Goal: Task Accomplishment & Management: Use online tool/utility

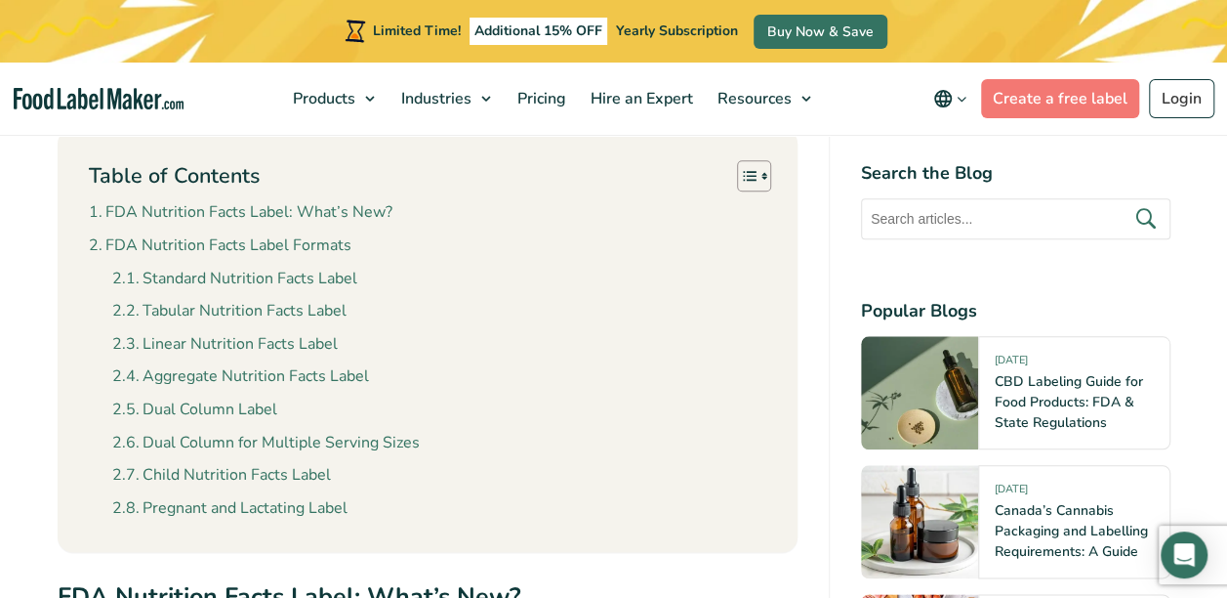
scroll to position [879, 0]
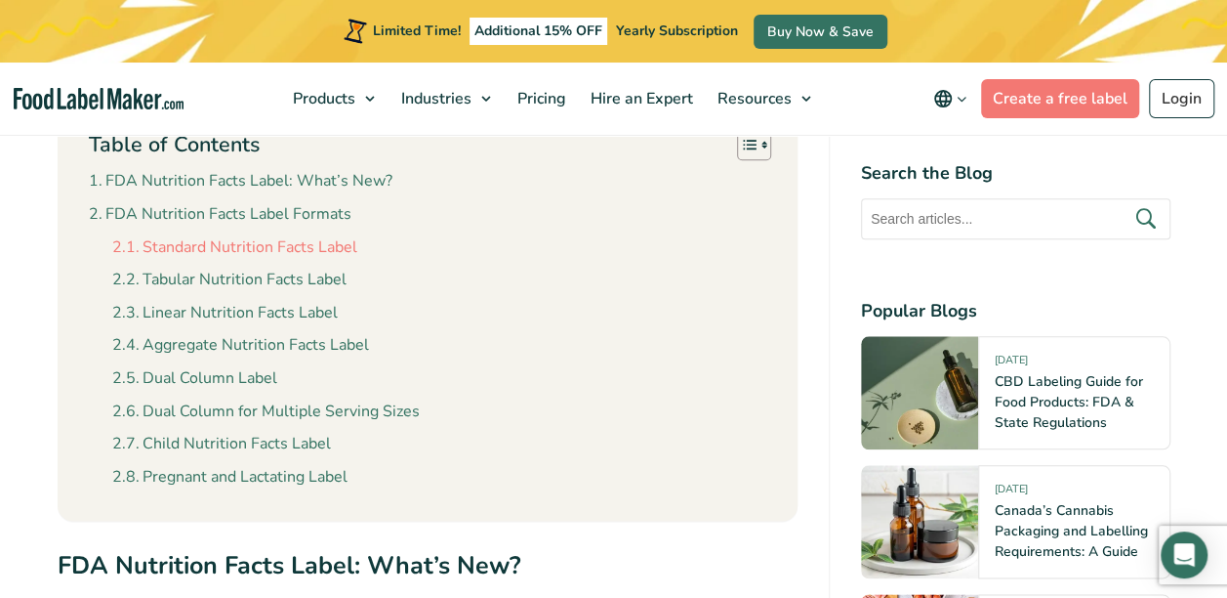
click at [211, 250] on link "Standard Nutrition Facts Label" at bounding box center [234, 247] width 245 height 25
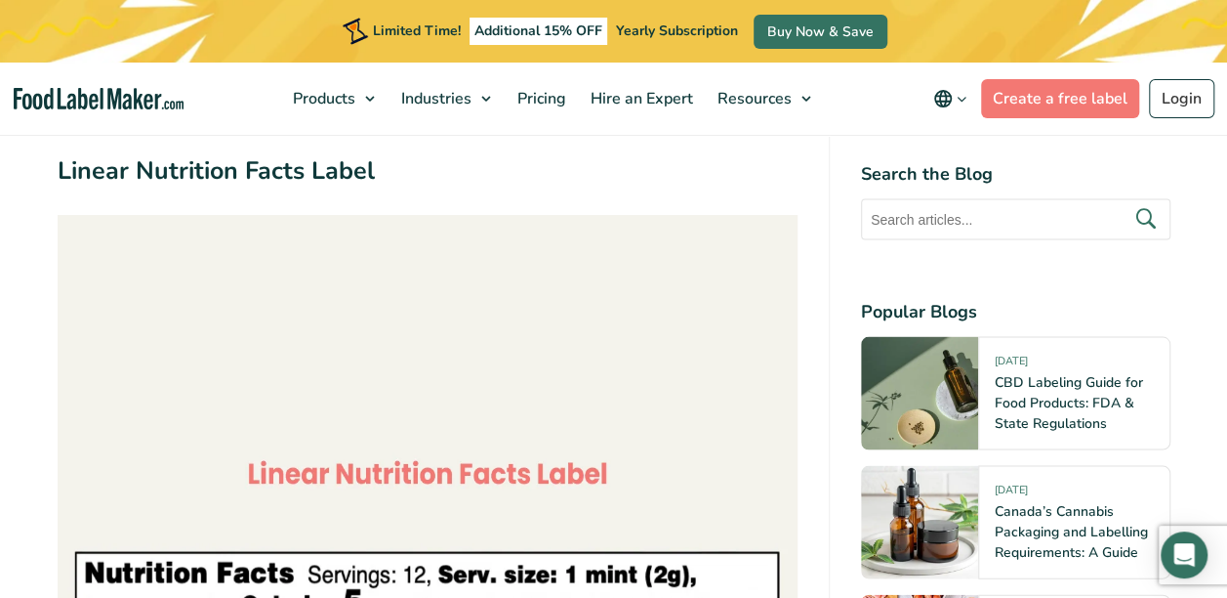
scroll to position [5737, 0]
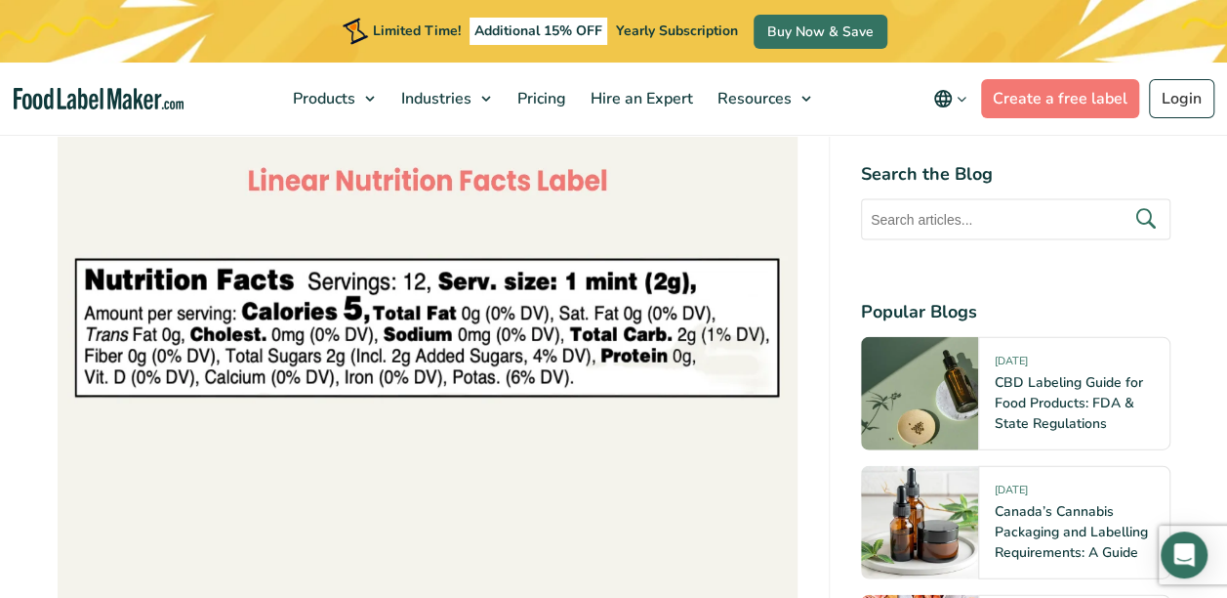
click at [298, 283] on img at bounding box center [428, 332] width 740 height 820
click at [313, 314] on img at bounding box center [428, 332] width 740 height 820
click at [313, 320] on img at bounding box center [428, 332] width 740 height 820
click at [473, 313] on img at bounding box center [428, 332] width 740 height 820
click at [507, 346] on img at bounding box center [428, 332] width 740 height 820
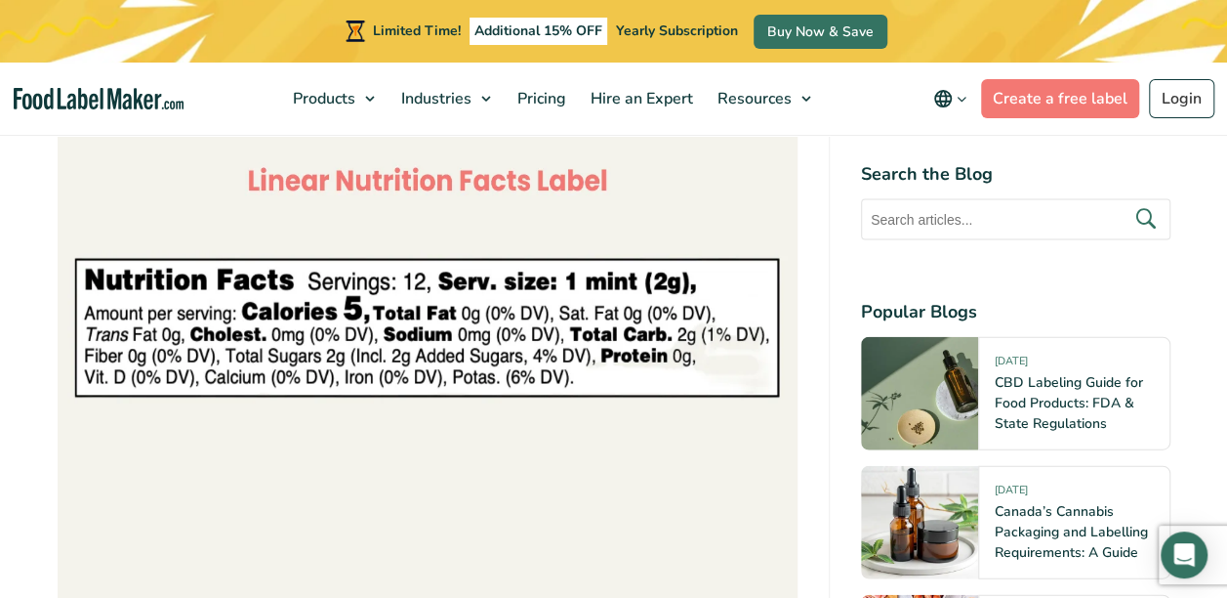
click at [529, 299] on img at bounding box center [428, 332] width 740 height 820
click at [527, 299] on img at bounding box center [428, 332] width 740 height 820
click at [527, 298] on img at bounding box center [428, 332] width 740 height 820
click at [500, 284] on img at bounding box center [428, 332] width 740 height 820
click at [496, 282] on img at bounding box center [428, 332] width 740 height 820
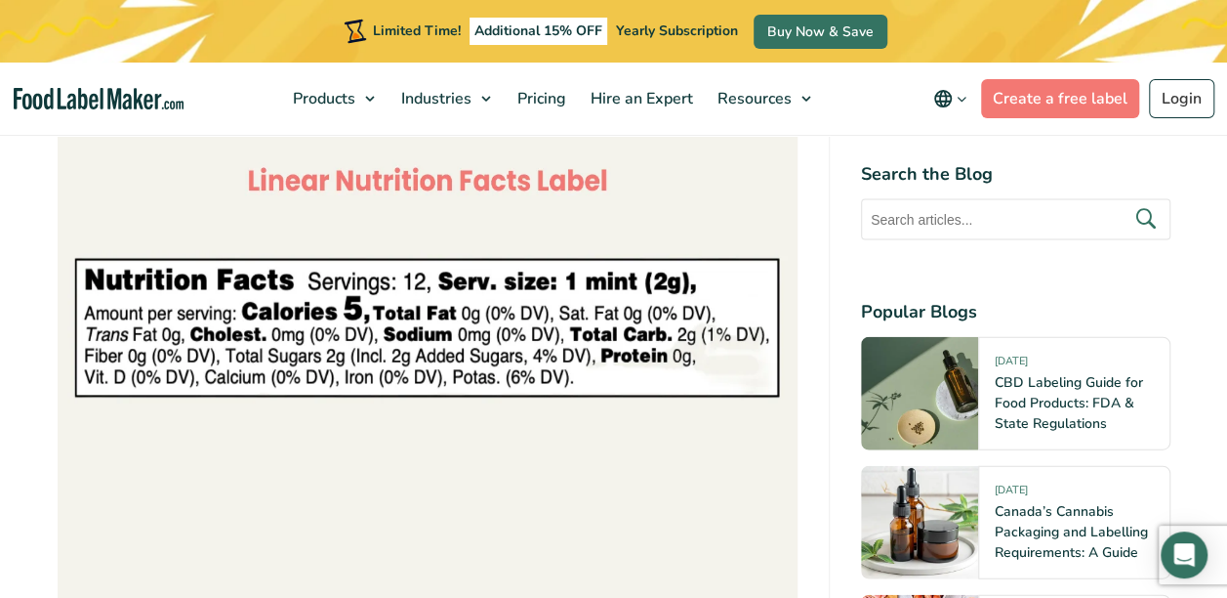
click at [654, 309] on img at bounding box center [428, 332] width 740 height 820
click at [133, 299] on img at bounding box center [428, 332] width 740 height 820
click at [132, 297] on img at bounding box center [428, 332] width 740 height 820
click at [133, 296] on img at bounding box center [428, 332] width 740 height 820
click at [135, 294] on img at bounding box center [428, 332] width 740 height 820
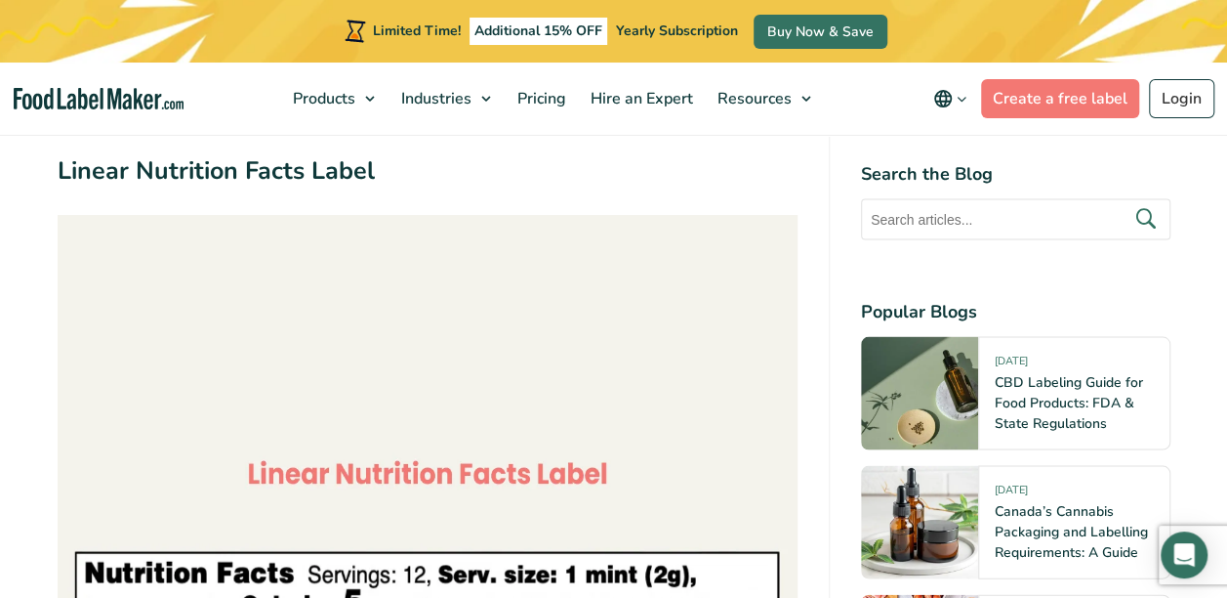
scroll to position [5834, 0]
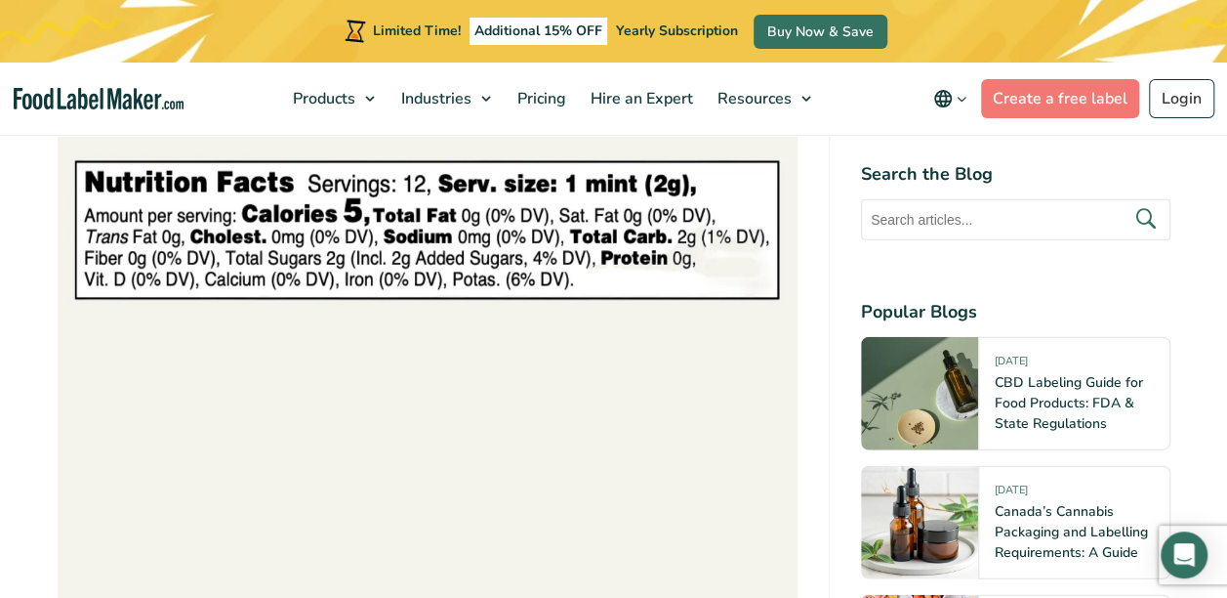
drag, startPoint x: 316, startPoint y: 247, endPoint x: 307, endPoint y: 253, distance: 11.4
click at [316, 248] on img at bounding box center [428, 234] width 740 height 820
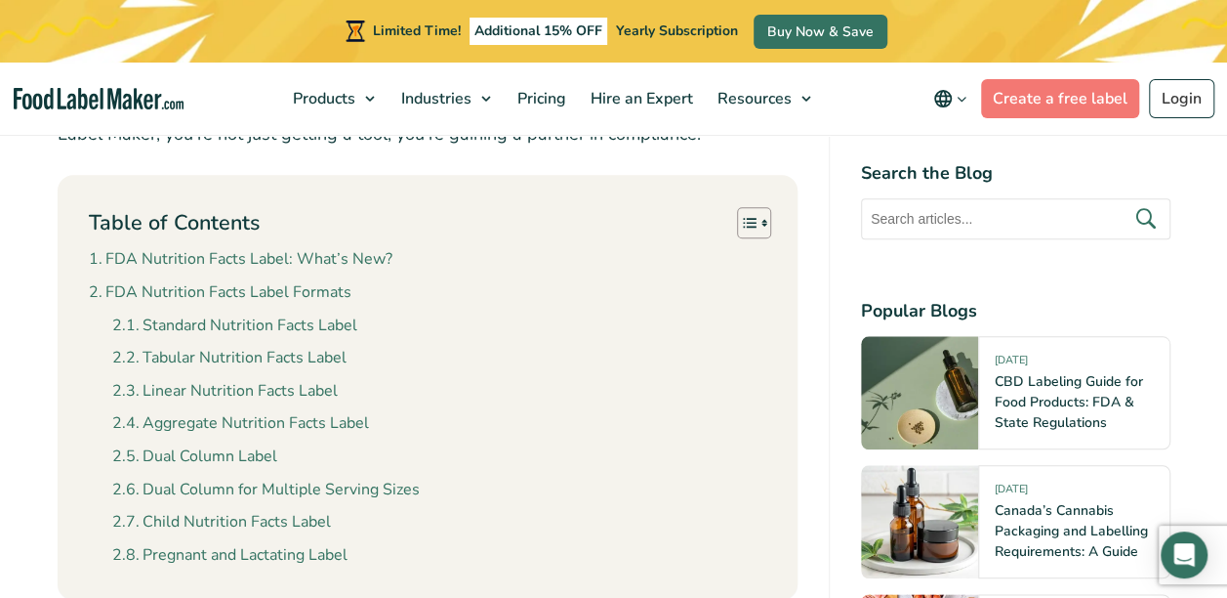
scroll to position [781, 0]
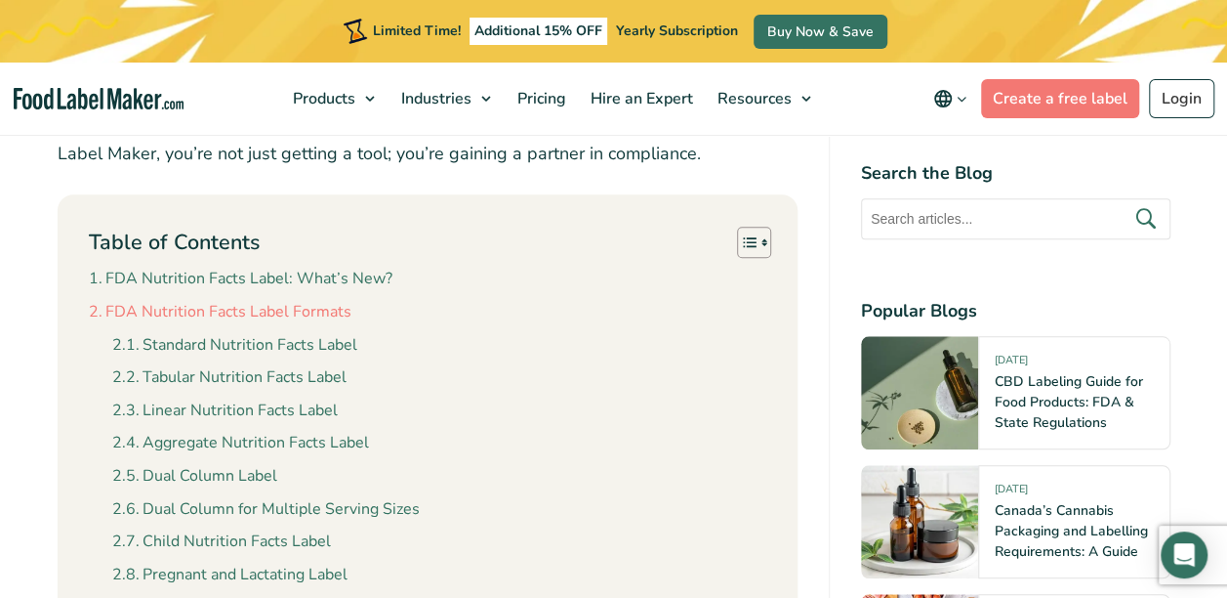
click at [258, 311] on link "FDA Nutrition Facts Label Formats" at bounding box center [220, 312] width 263 height 25
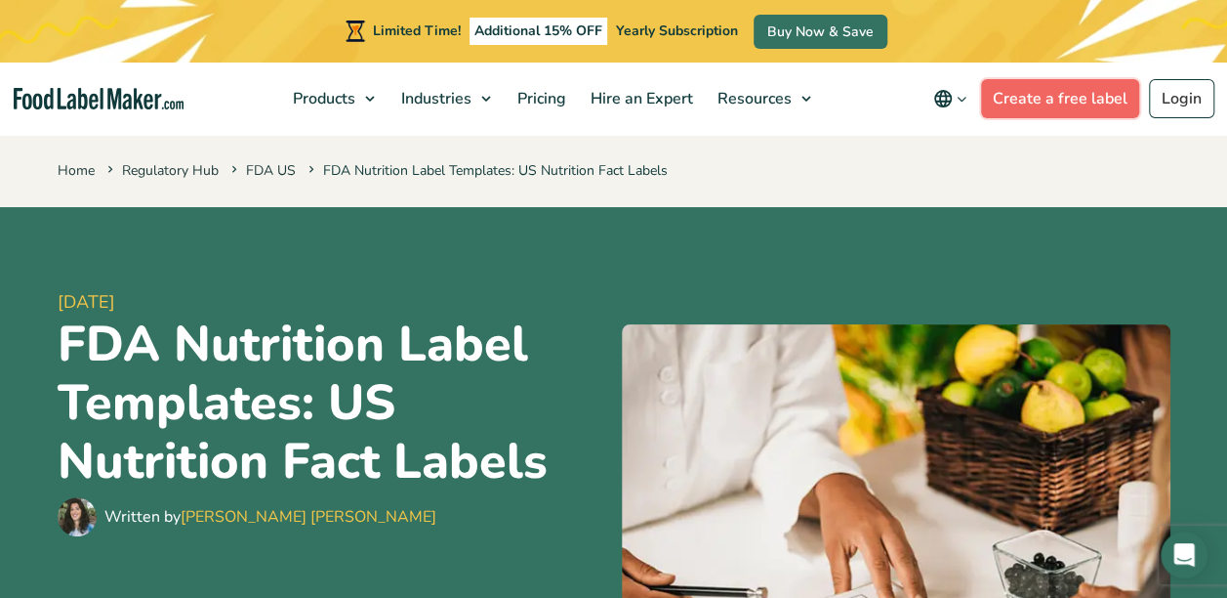
click at [1072, 98] on link "Create a free label" at bounding box center [1060, 98] width 158 height 39
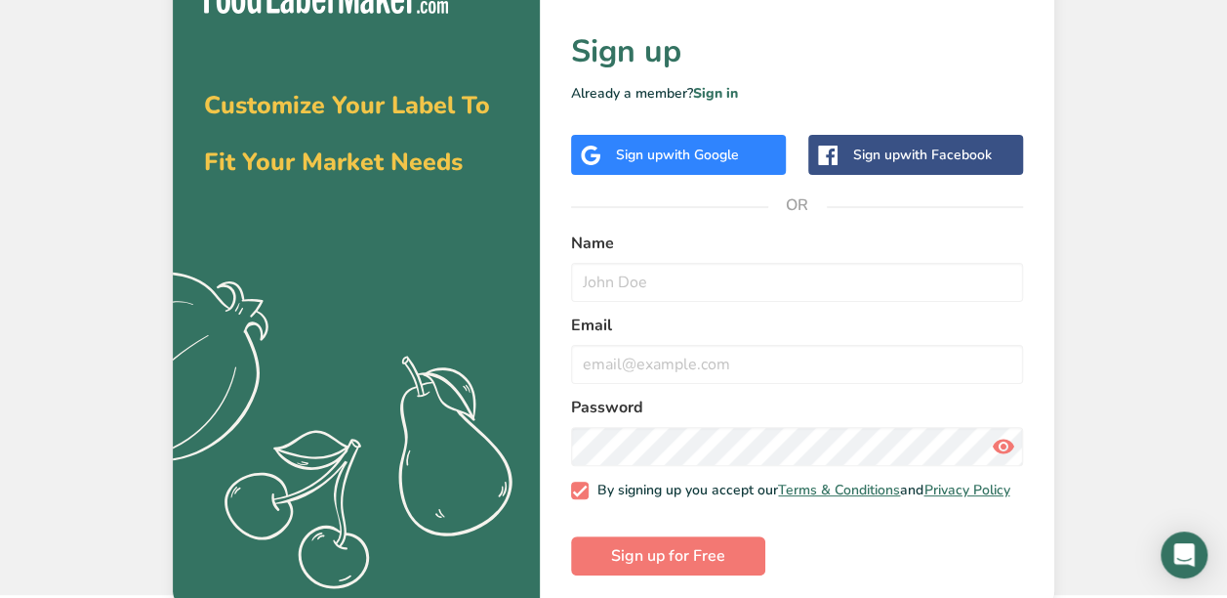
scroll to position [58, 0]
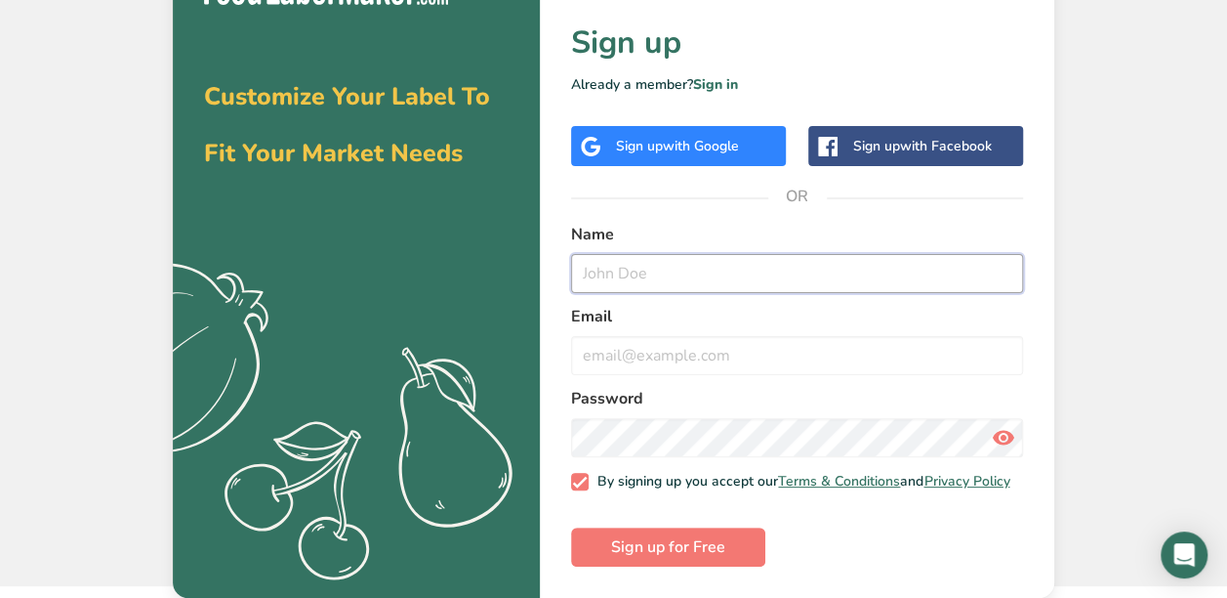
click at [594, 254] on input "text" at bounding box center [797, 273] width 452 height 39
type input "[PERSON_NAME]"
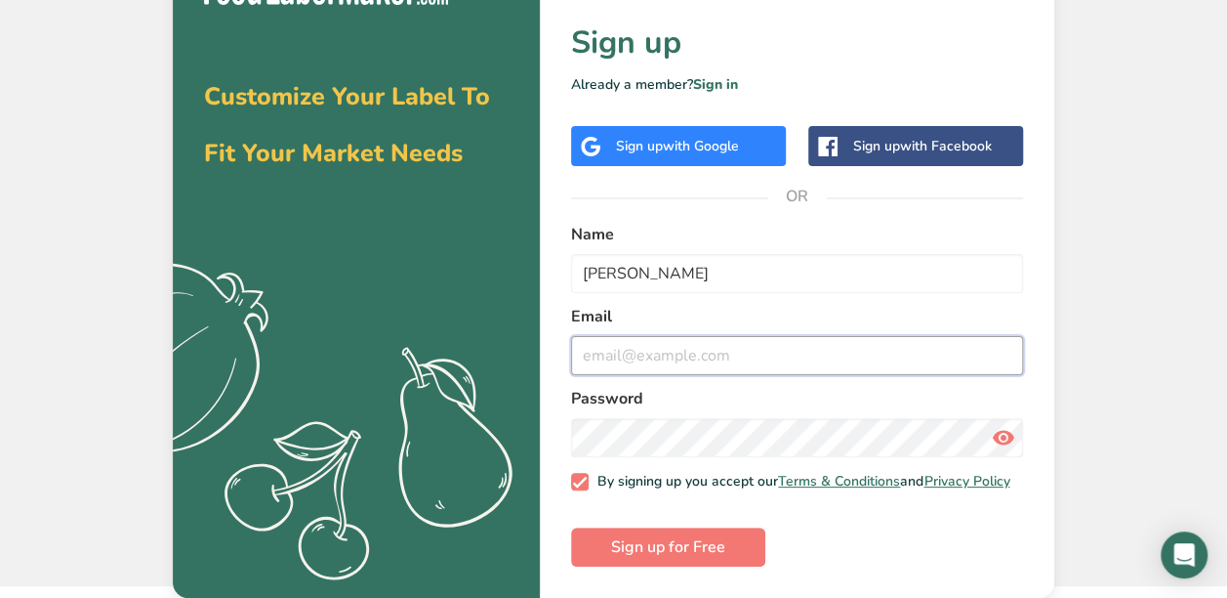
click at [644, 343] on input "email" at bounding box center [797, 355] width 452 height 39
type input "[PERSON_NAME][EMAIL_ADDRESS][DOMAIN_NAME]"
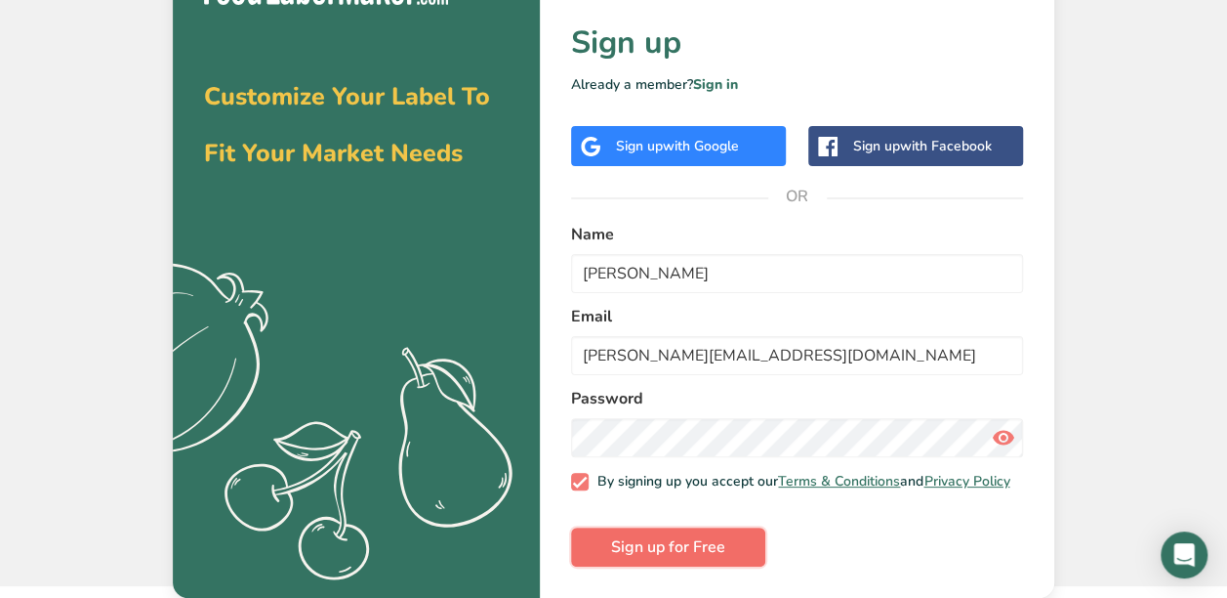
click at [625, 550] on span "Sign up for Free" at bounding box center [668, 546] width 114 height 23
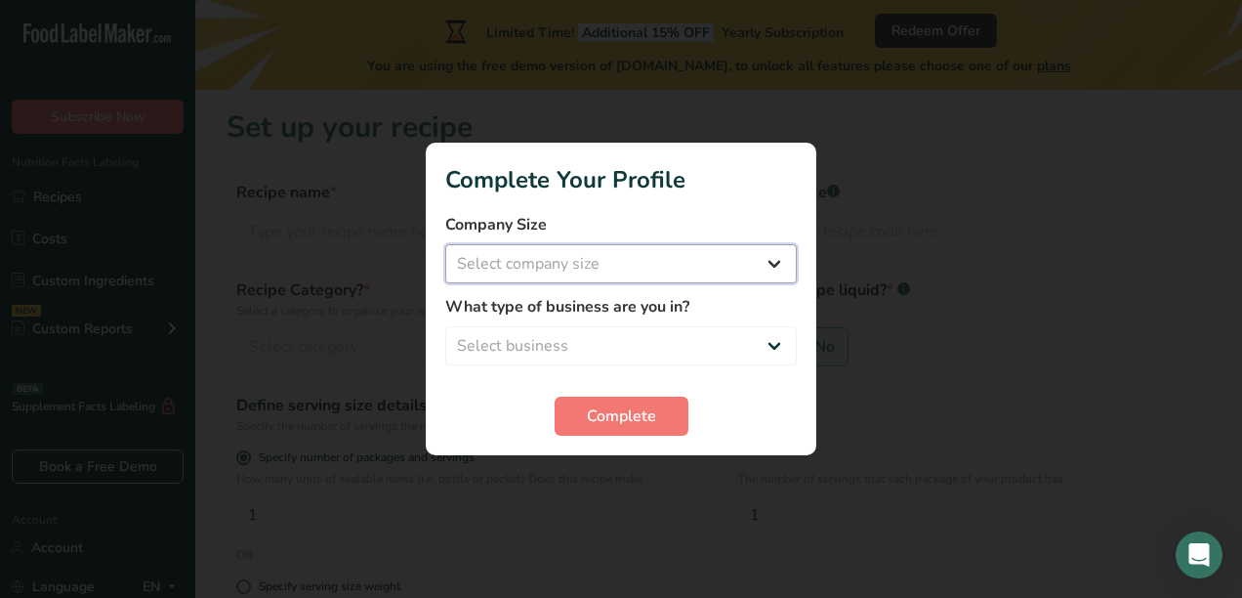
click at [539, 270] on select "Select company size Fewer than 10 Employees 10 to 50 Employees 51 to 500 Employ…" at bounding box center [621, 263] width 352 height 39
select select "3"
click at [445, 244] on select "Select company size Fewer than 10 Employees 10 to 50 Employees 51 to 500 Employ…" at bounding box center [621, 263] width 352 height 39
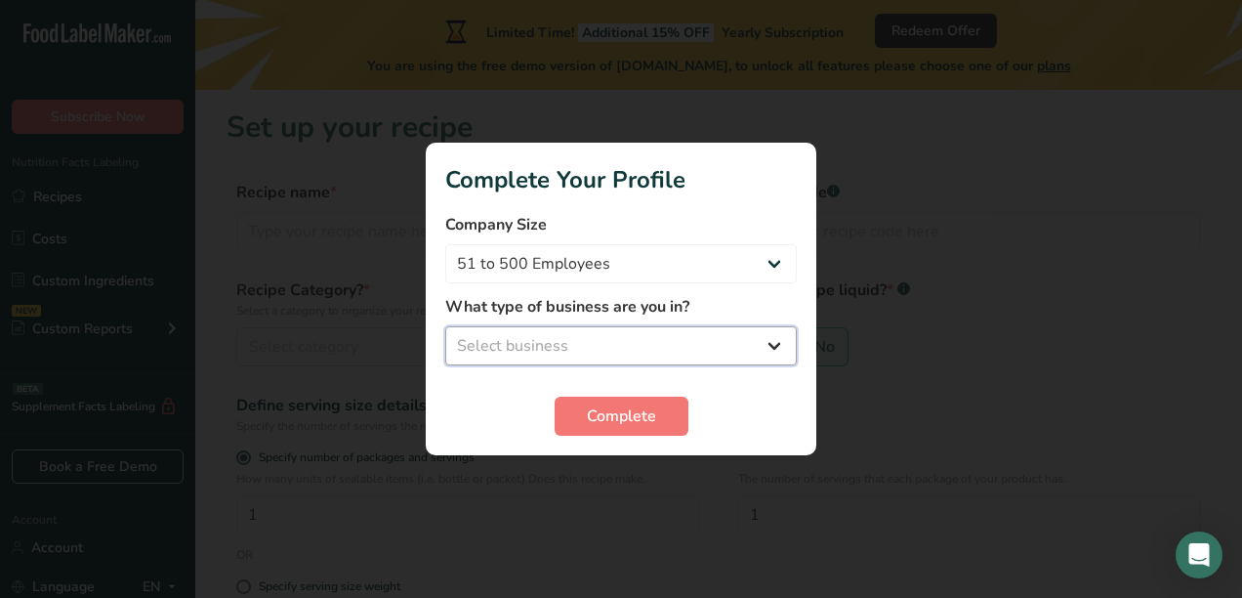
click at [535, 342] on select "Select business Packaged Food Manufacturer Restaurant & Cafe Bakery Meal Plans …" at bounding box center [621, 345] width 352 height 39
select select "1"
click at [445, 326] on select "Select business Packaged Food Manufacturer Restaurant & Cafe Bakery Meal Plans …" at bounding box center [621, 345] width 352 height 39
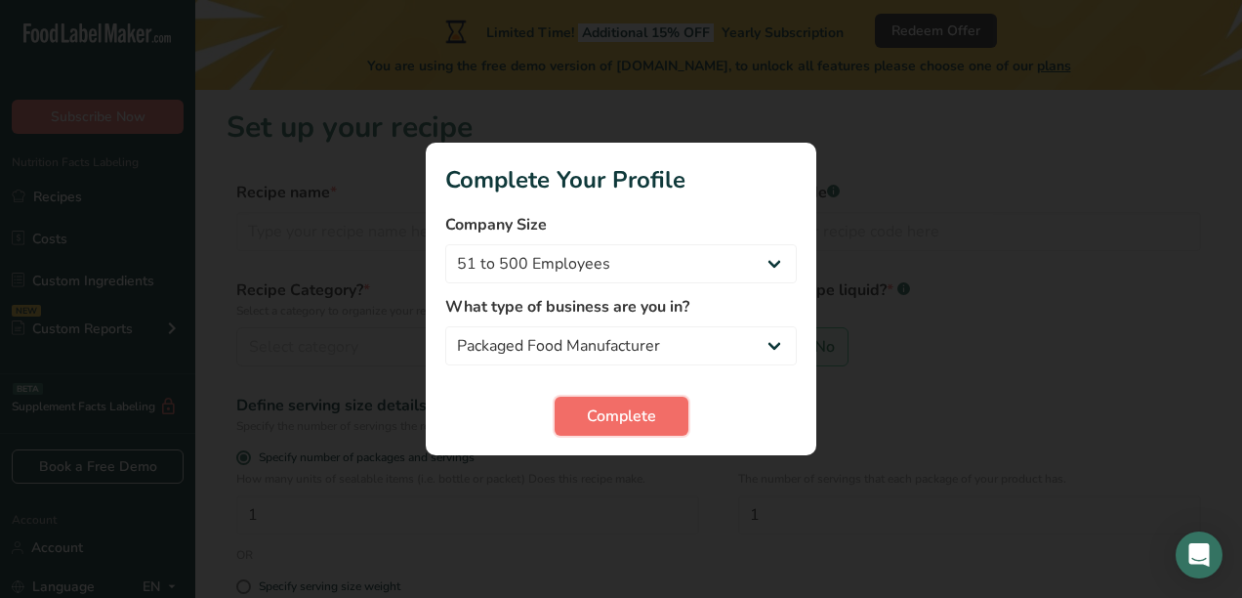
click at [611, 408] on span "Complete" at bounding box center [621, 415] width 69 height 23
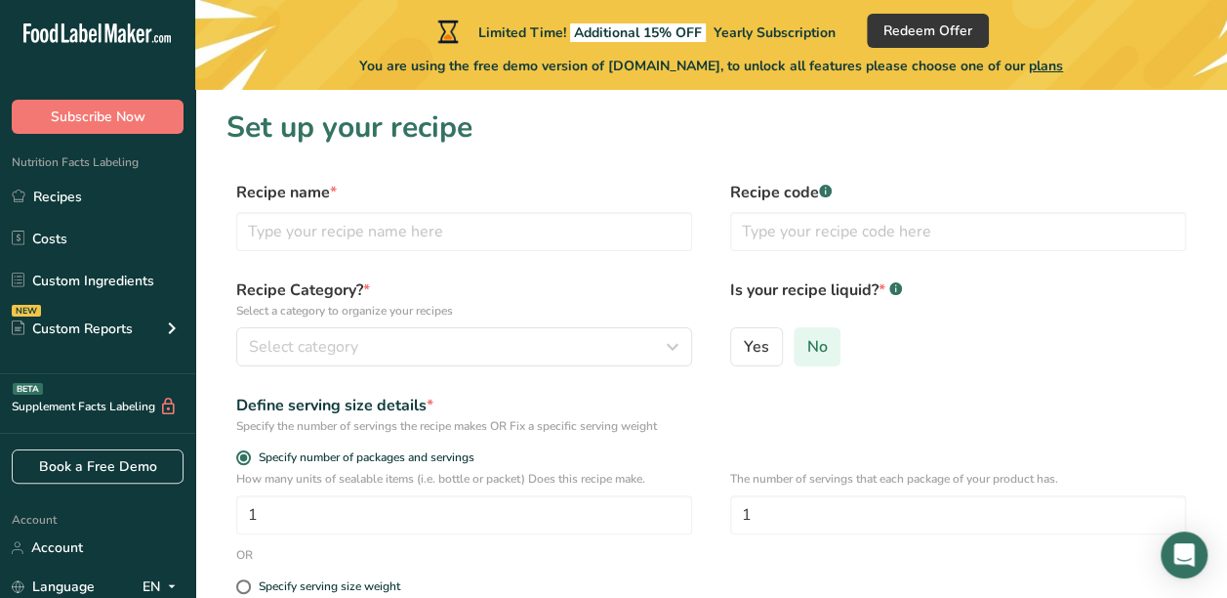
click at [801, 342] on input "No" at bounding box center [801, 346] width 13 height 13
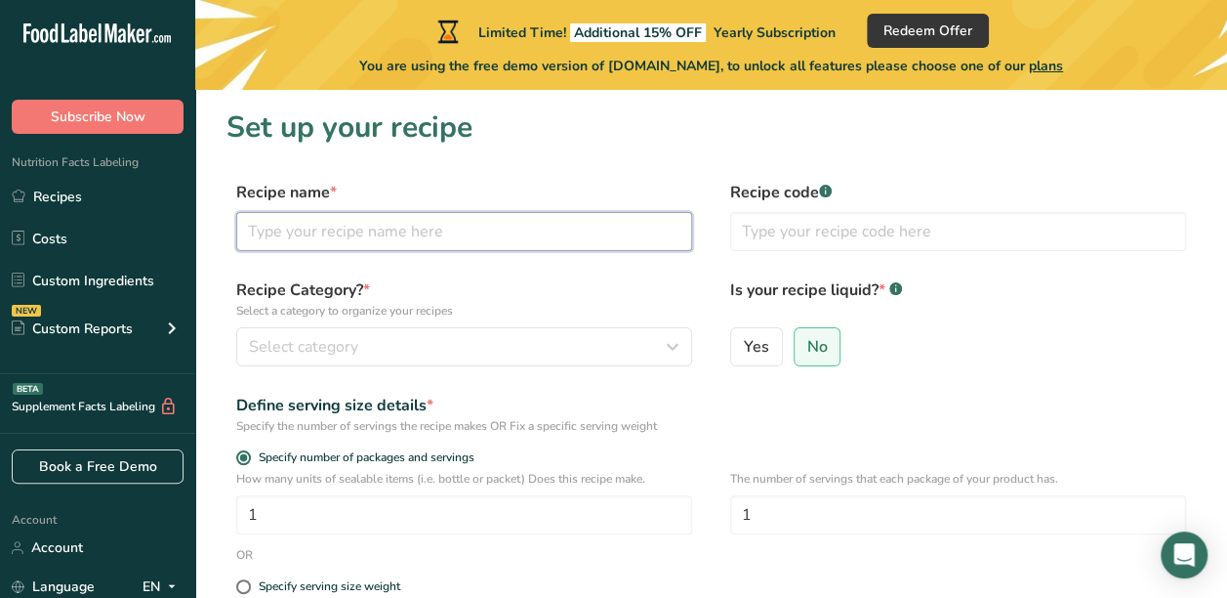
click at [534, 228] on input "text" at bounding box center [464, 231] width 456 height 39
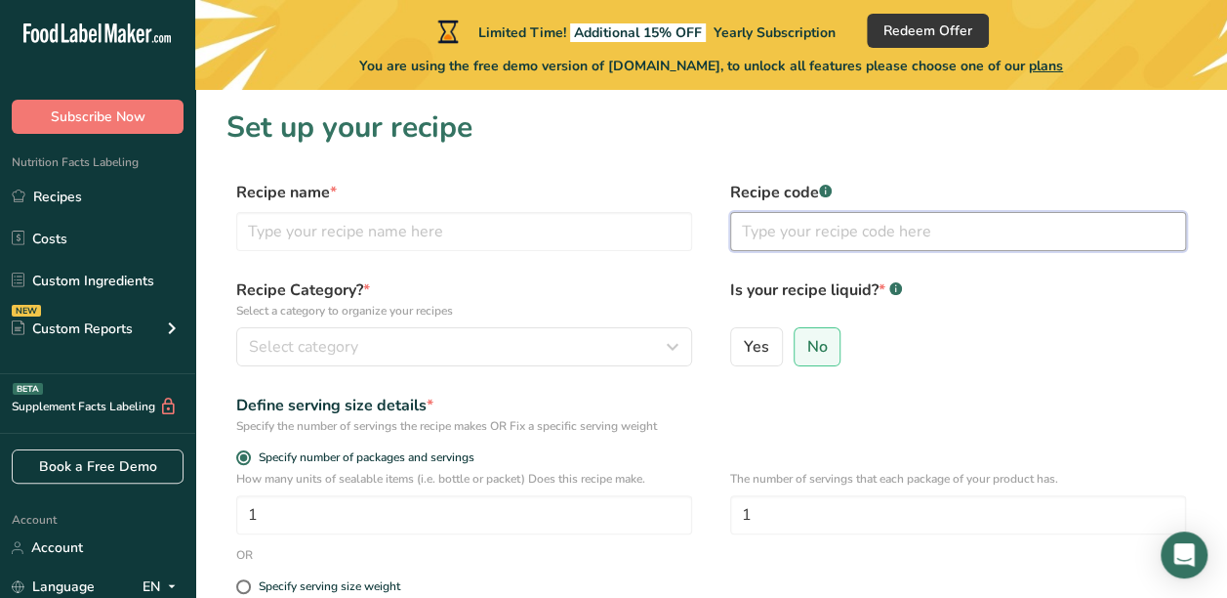
click at [781, 222] on input "text" at bounding box center [958, 231] width 456 height 39
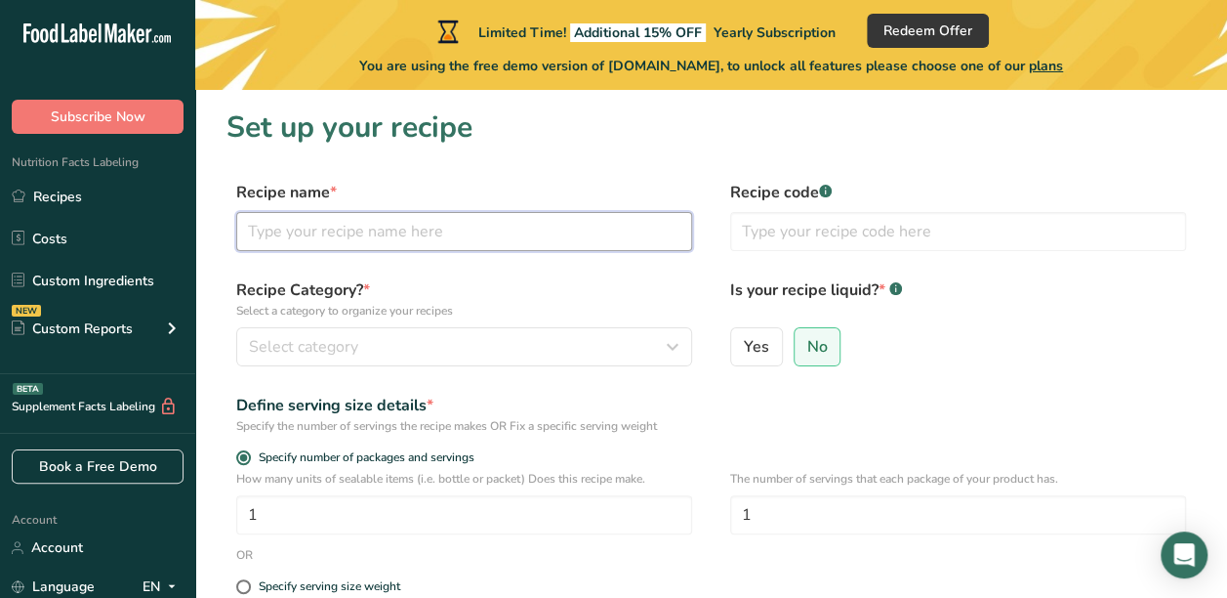
click at [472, 225] on input "text" at bounding box center [464, 231] width 456 height 39
type input "Lotus Cup Pasta"
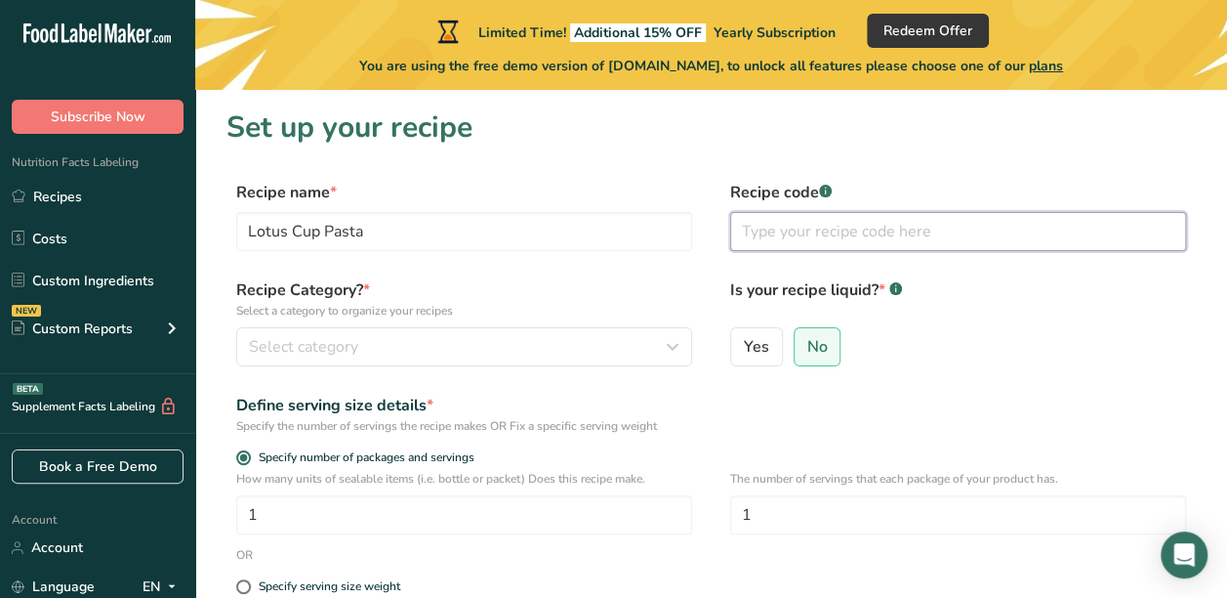
click at [752, 238] on input "text" at bounding box center [958, 231] width 456 height 39
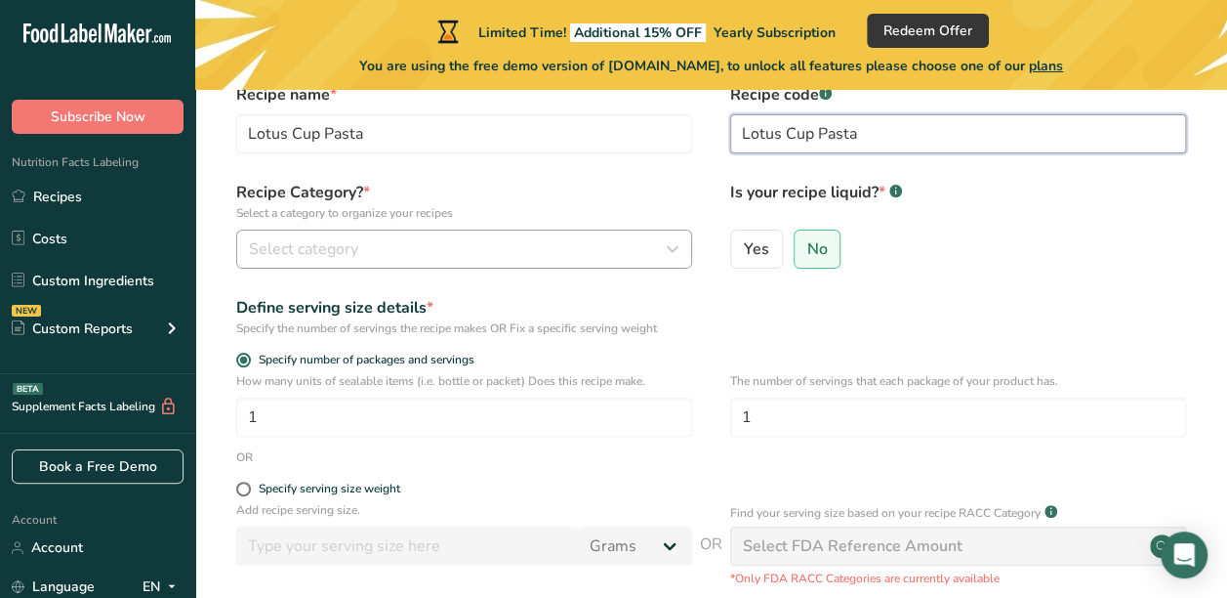
type input "Lotus Cup Pasta"
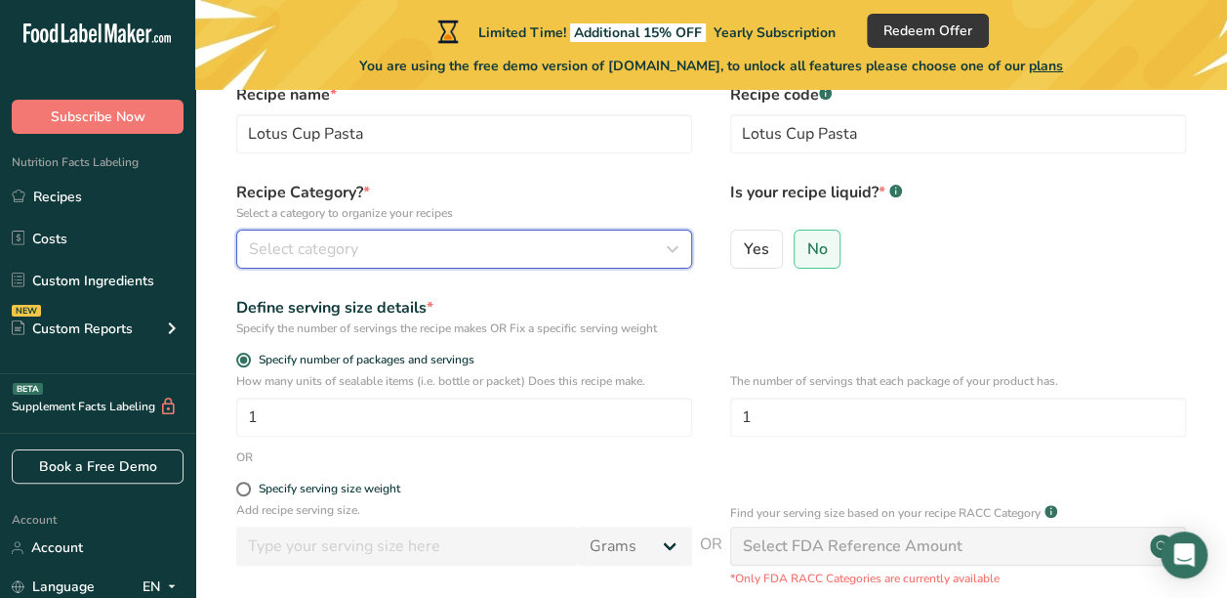
click at [388, 241] on div "Select category" at bounding box center [458, 248] width 419 height 23
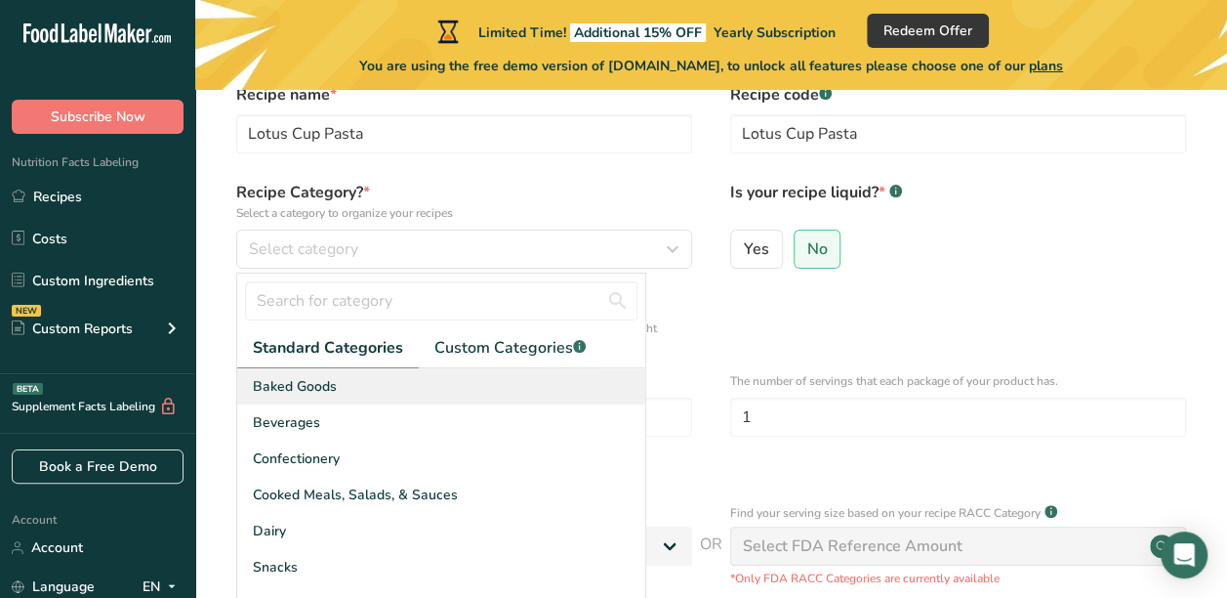
click at [310, 402] on div "Baked Goods" at bounding box center [441, 386] width 408 height 36
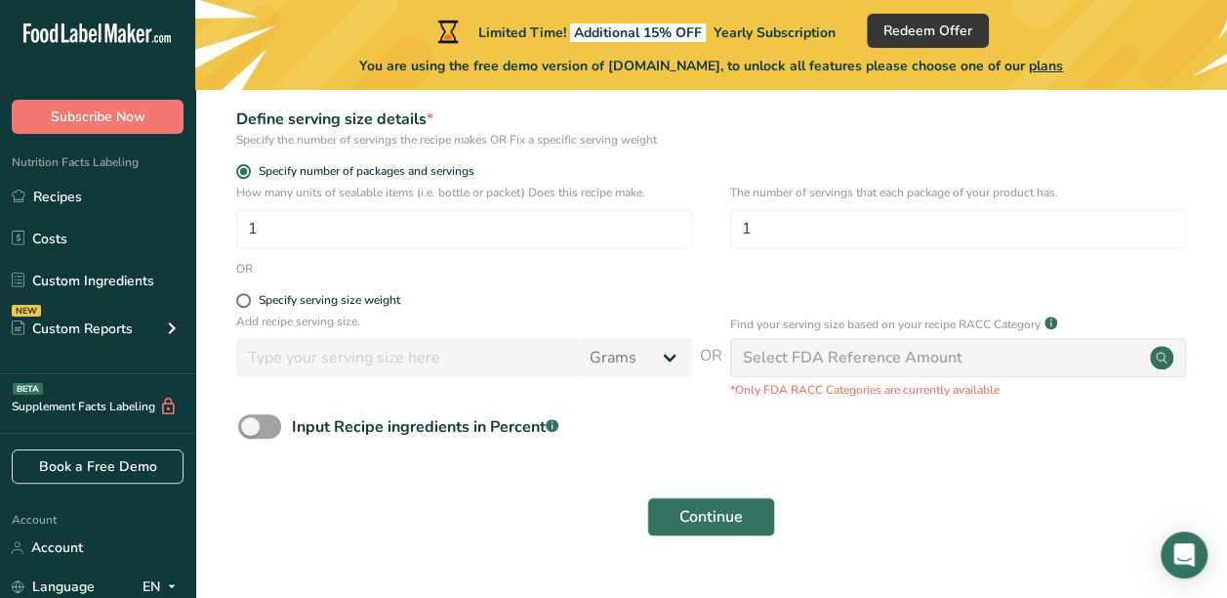
scroll to position [293, 0]
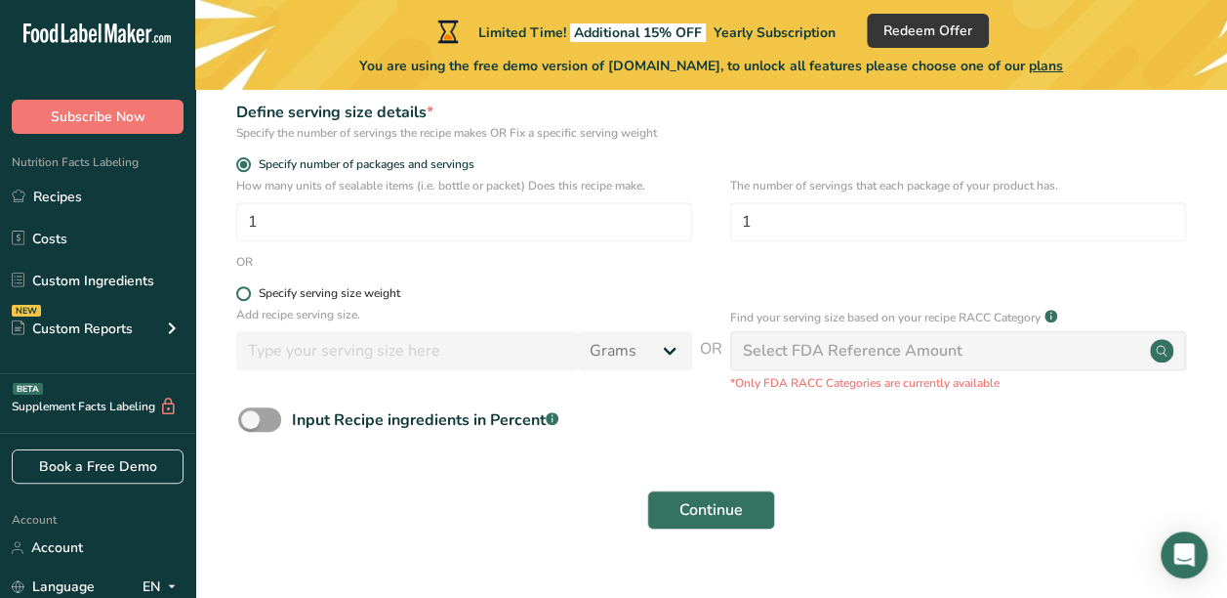
click at [241, 301] on div "Specify serving size weight" at bounding box center [464, 296] width 456 height 20
click at [240, 295] on span at bounding box center [243, 293] width 15 height 15
click at [240, 295] on input "Specify serving size weight" at bounding box center [242, 293] width 13 height 13
radio input "true"
radio input "false"
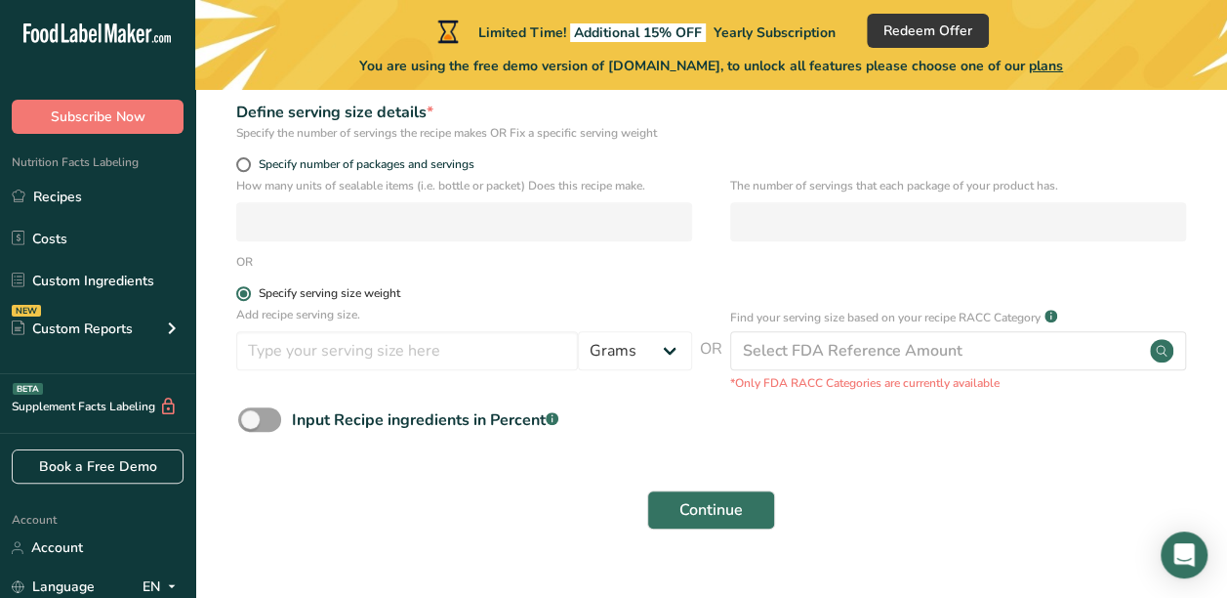
click at [240, 295] on span at bounding box center [243, 293] width 15 height 15
click at [240, 295] on input "Specify serving size weight" at bounding box center [242, 293] width 13 height 13
click at [363, 365] on input "number" at bounding box center [407, 350] width 342 height 39
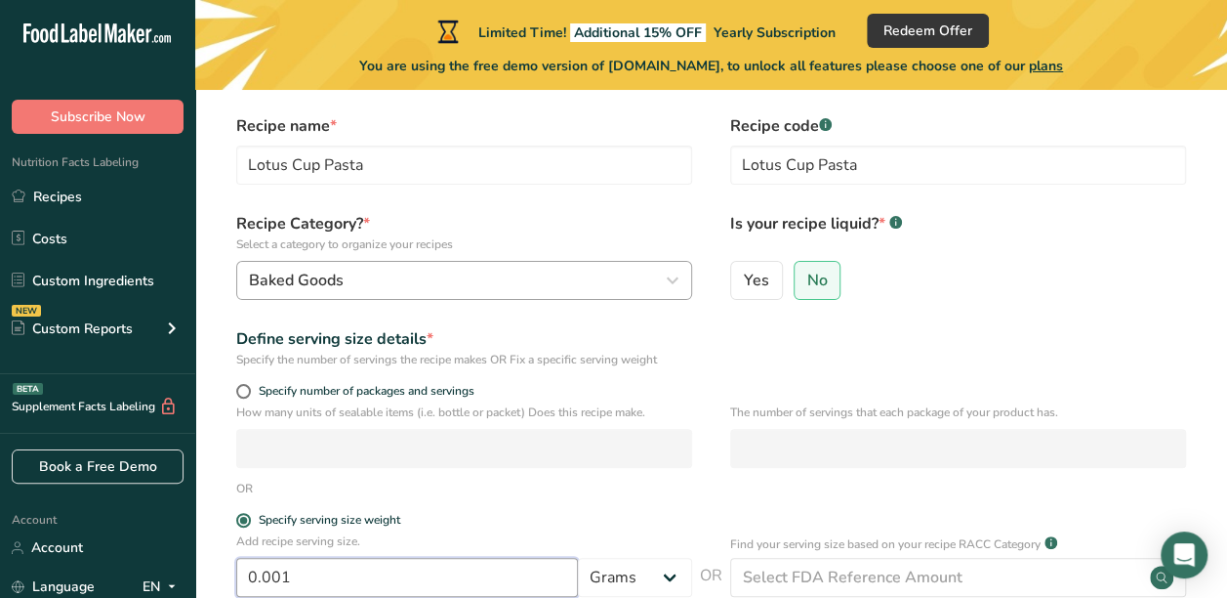
scroll to position [98, 0]
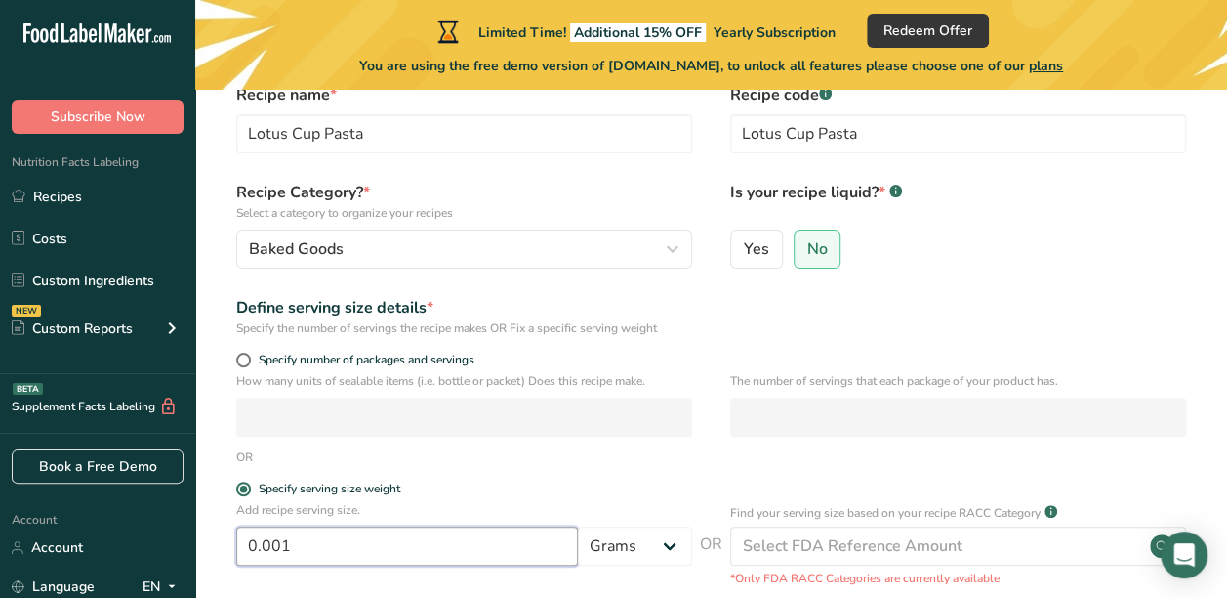
type input "0.001"
click at [246, 356] on span at bounding box center [243, 360] width 15 height 15
click at [246, 356] on input "Specify number of packages and servings" at bounding box center [242, 359] width 13 height 13
radio input "true"
radio input "false"
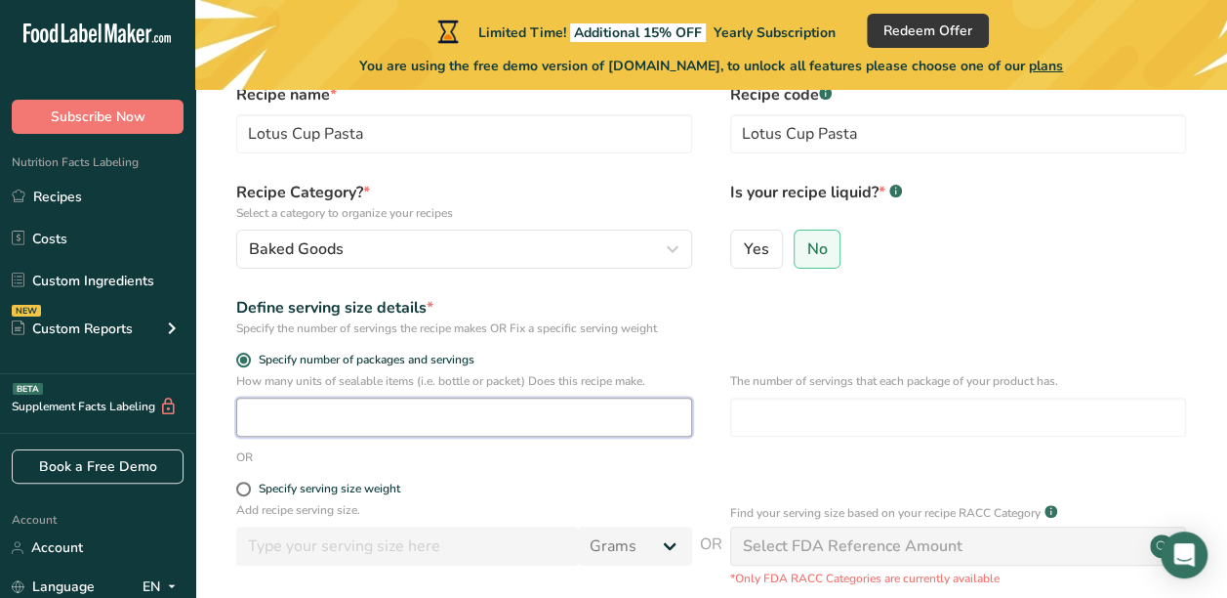
click at [279, 408] on input "number" at bounding box center [464, 416] width 456 height 39
type input "1"
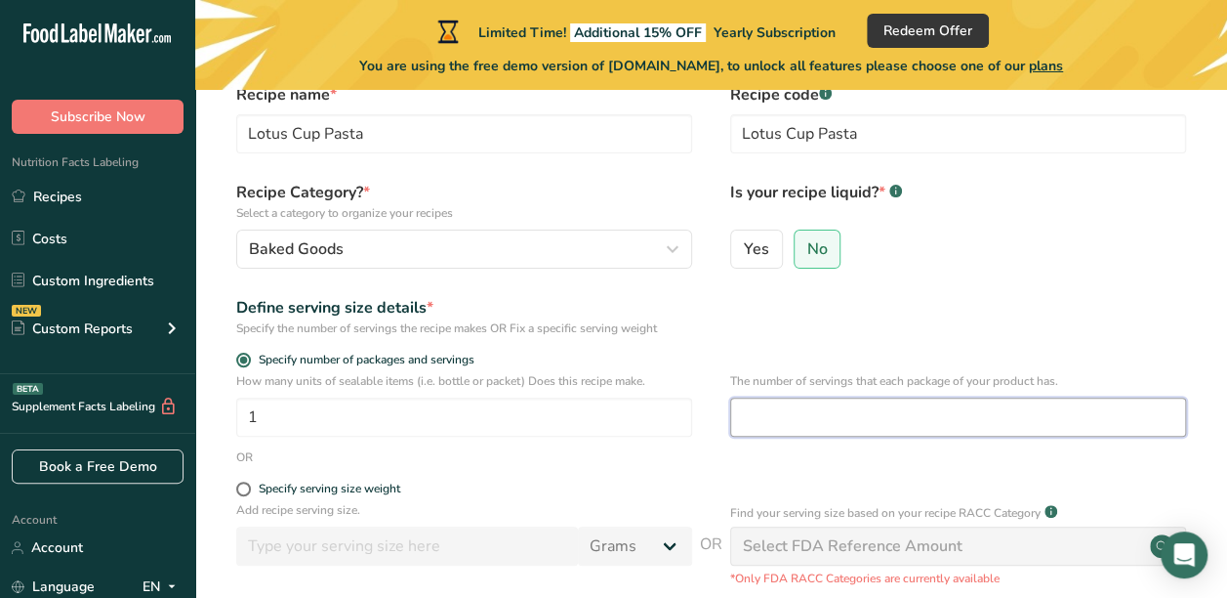
click at [824, 408] on input "number" at bounding box center [958, 416] width 456 height 39
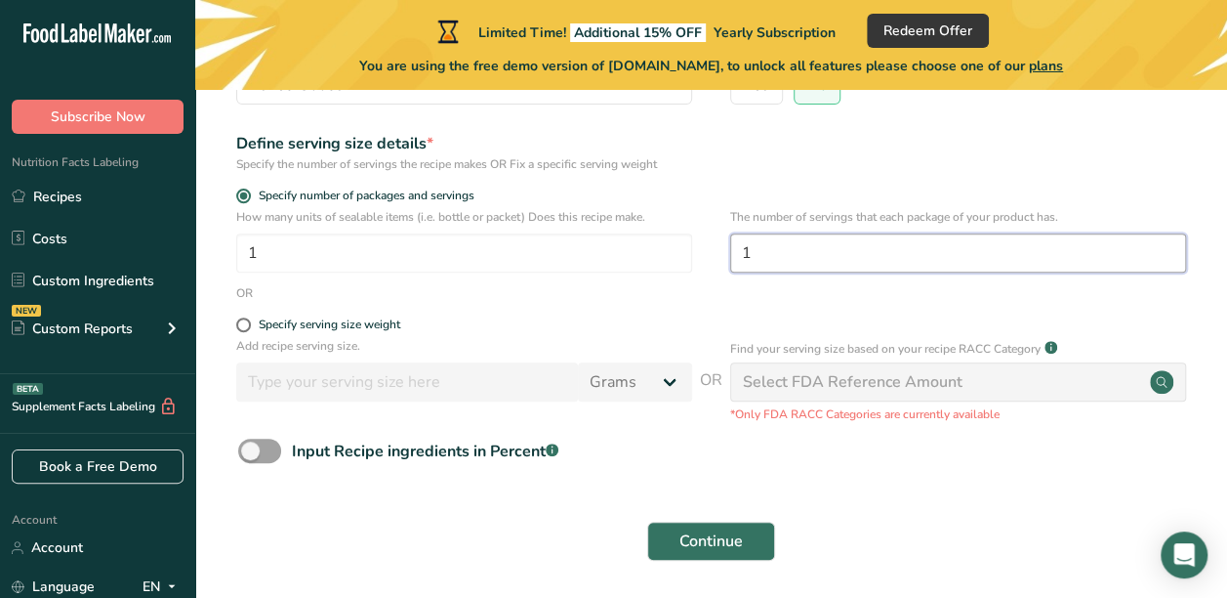
scroll to position [293, 0]
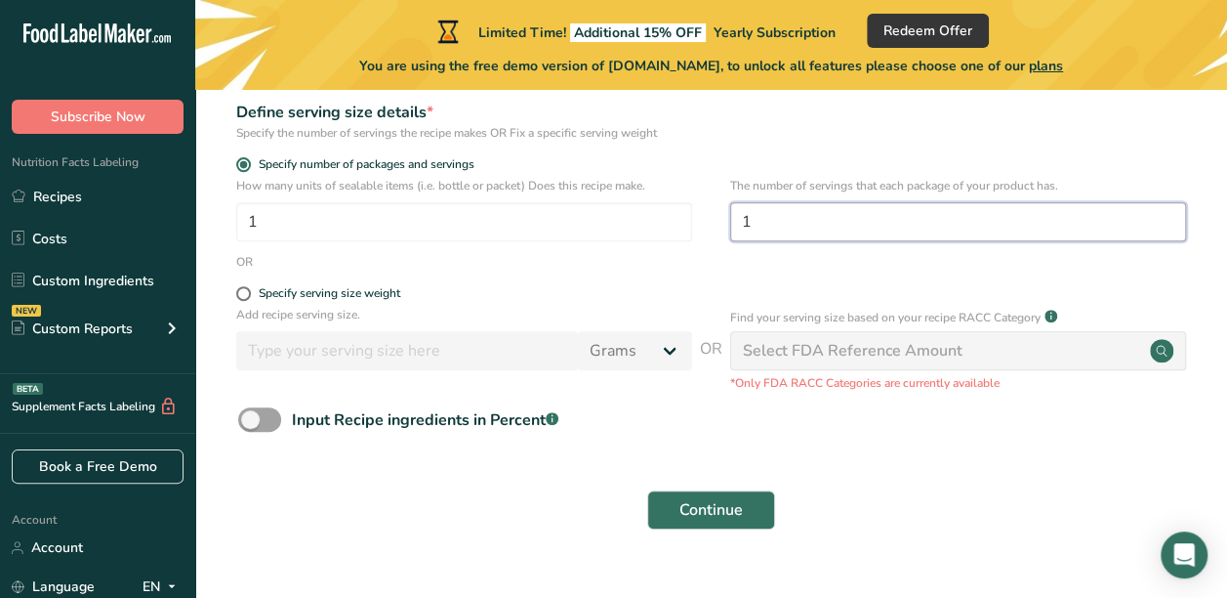
type input "1"
click at [704, 498] on span "Continue" at bounding box center [711, 509] width 63 height 23
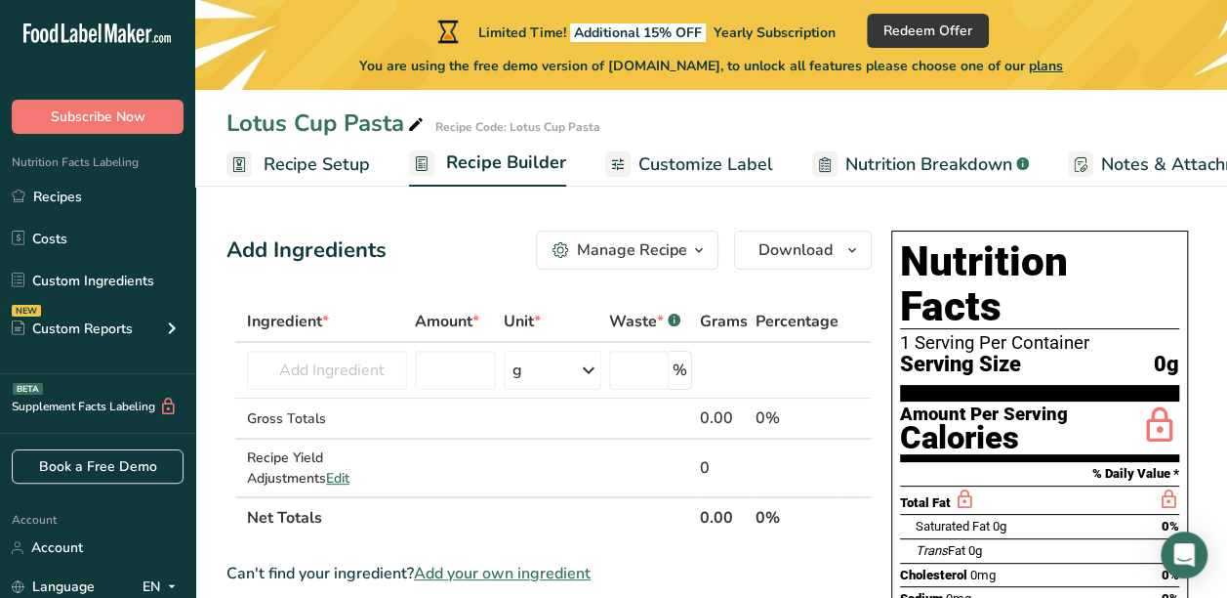
click at [711, 247] on span "button" at bounding box center [698, 249] width 23 height 23
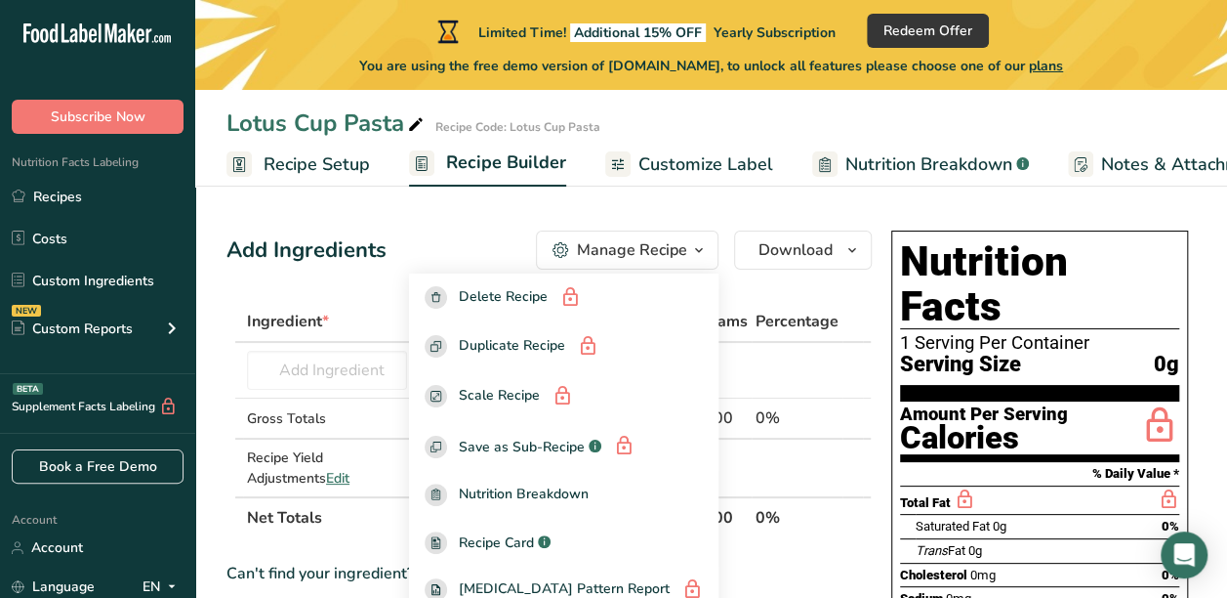
click at [705, 247] on icon "button" at bounding box center [699, 250] width 16 height 24
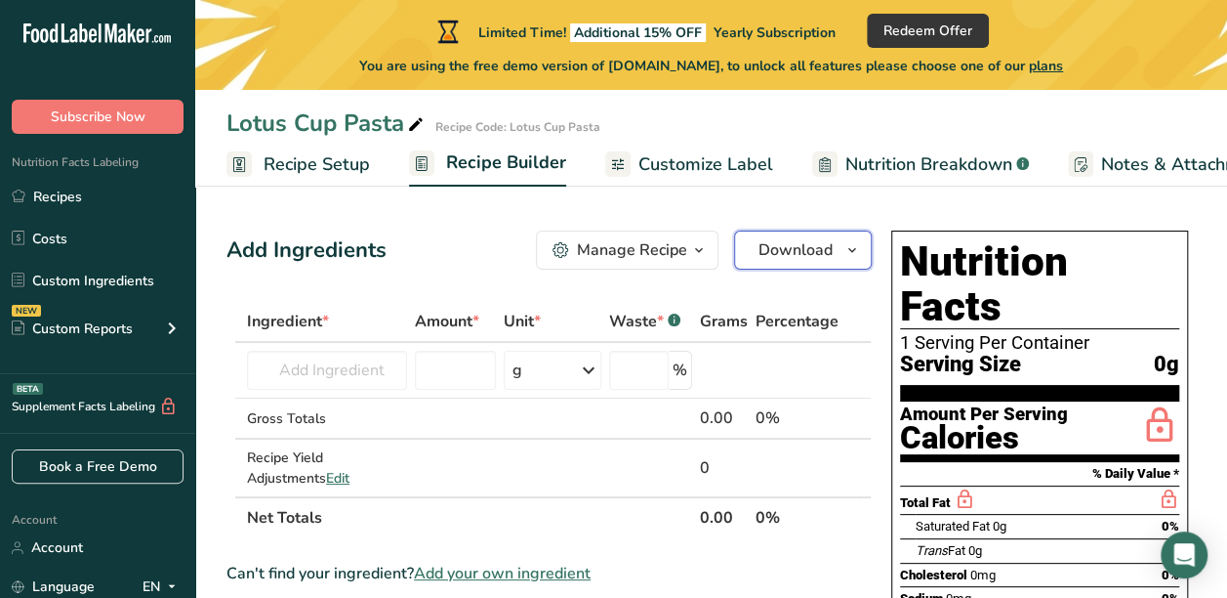
click at [790, 246] on span "Download" at bounding box center [796, 249] width 74 height 23
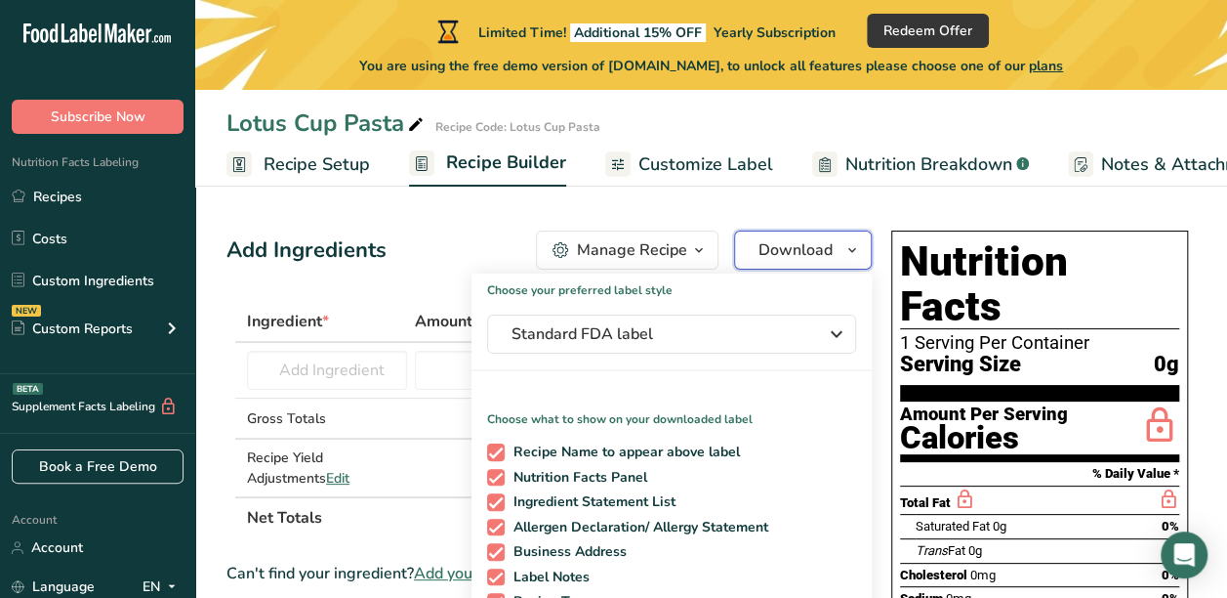
click at [806, 252] on span "Download" at bounding box center [796, 249] width 74 height 23
